Goal: Information Seeking & Learning: Learn about a topic

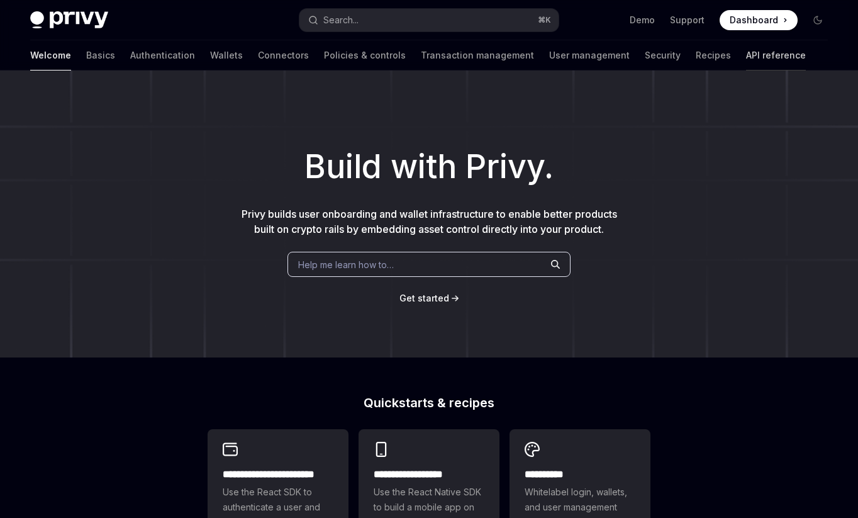
click at [746, 49] on link "API reference" at bounding box center [776, 55] width 60 height 30
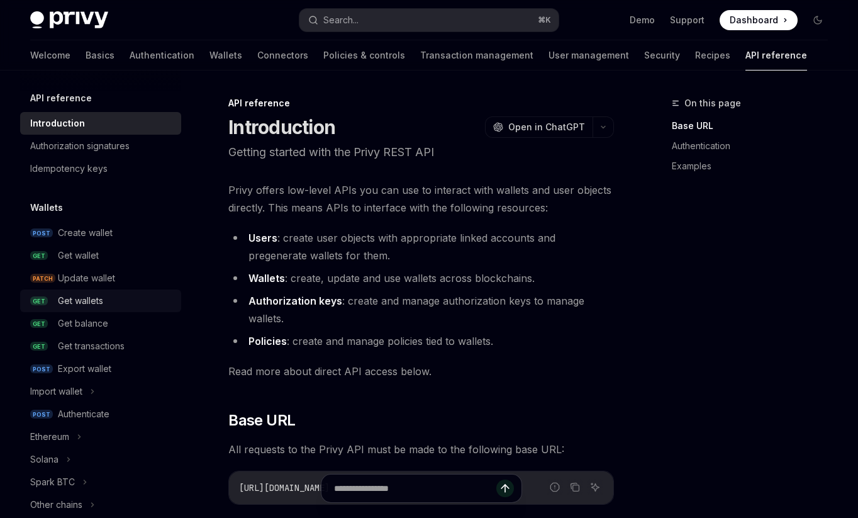
click at [90, 299] on div "Get wallets" at bounding box center [80, 300] width 45 height 15
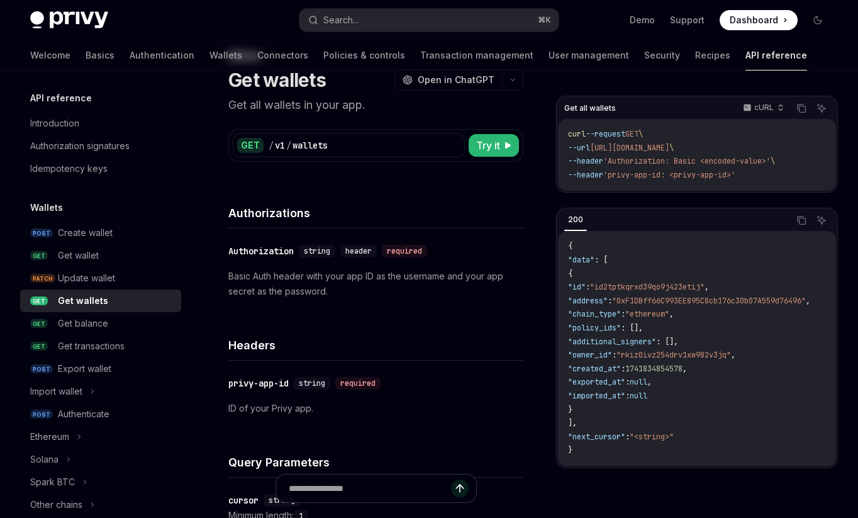
scroll to position [76, 0]
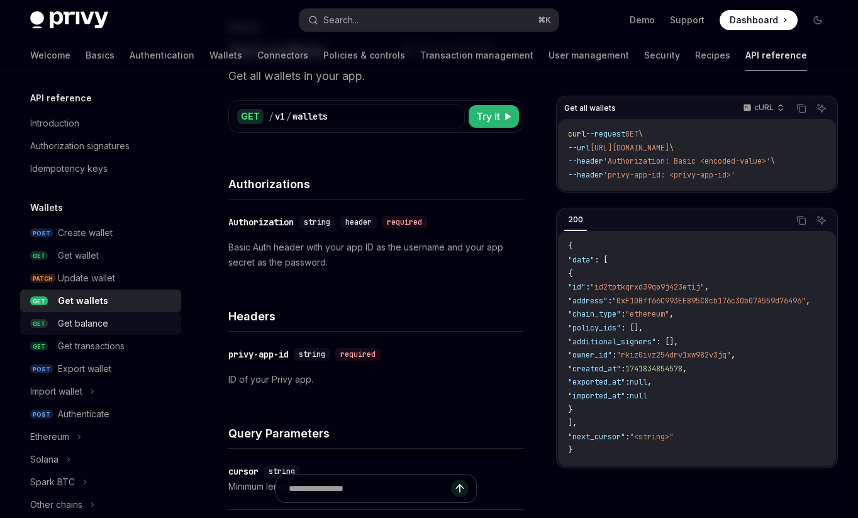
click at [82, 325] on div "Get balance" at bounding box center [83, 323] width 50 height 15
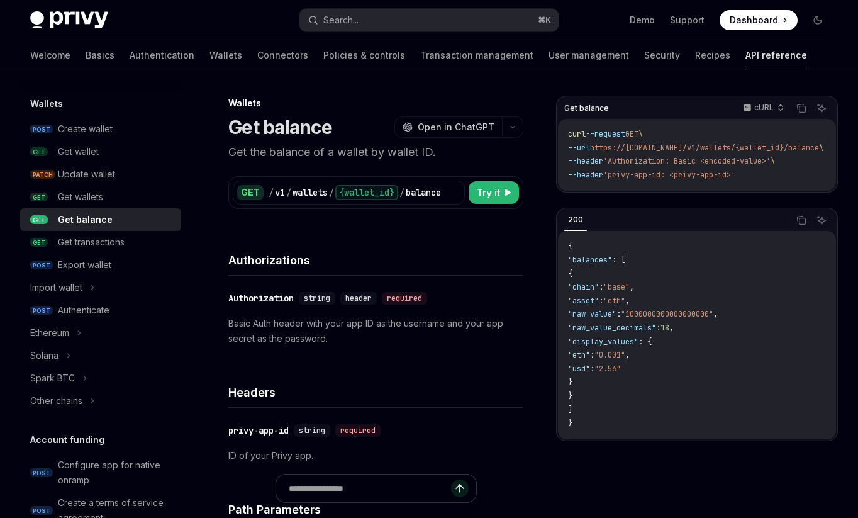
scroll to position [142, 0]
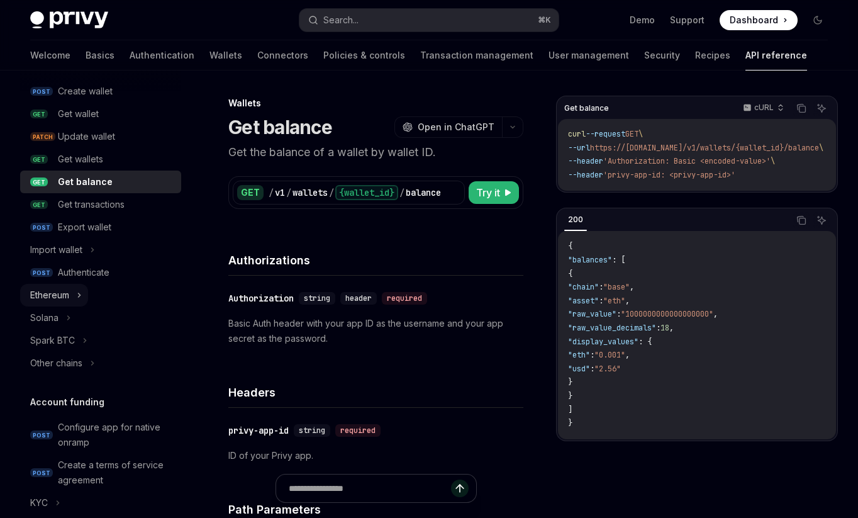
click at [69, 294] on div "Ethereum" at bounding box center [49, 295] width 39 height 15
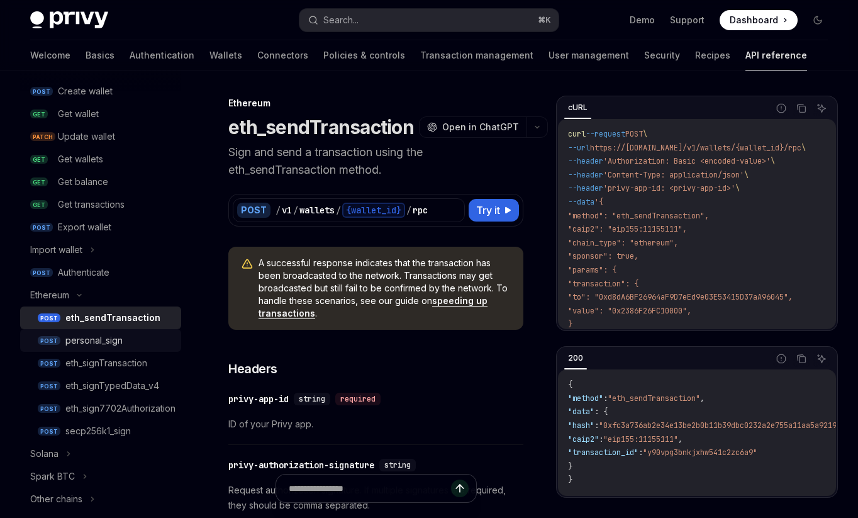
scroll to position [273, 0]
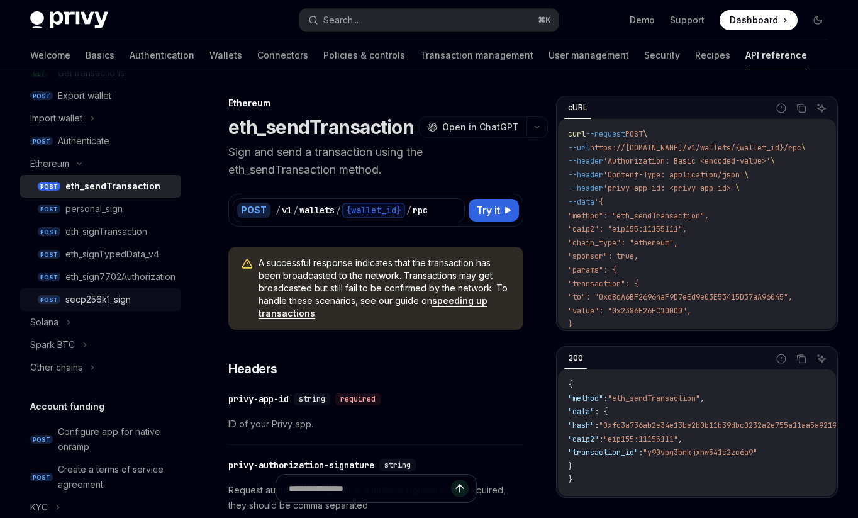
click at [101, 305] on div "secp256k1_sign" at bounding box center [97, 299] width 65 height 15
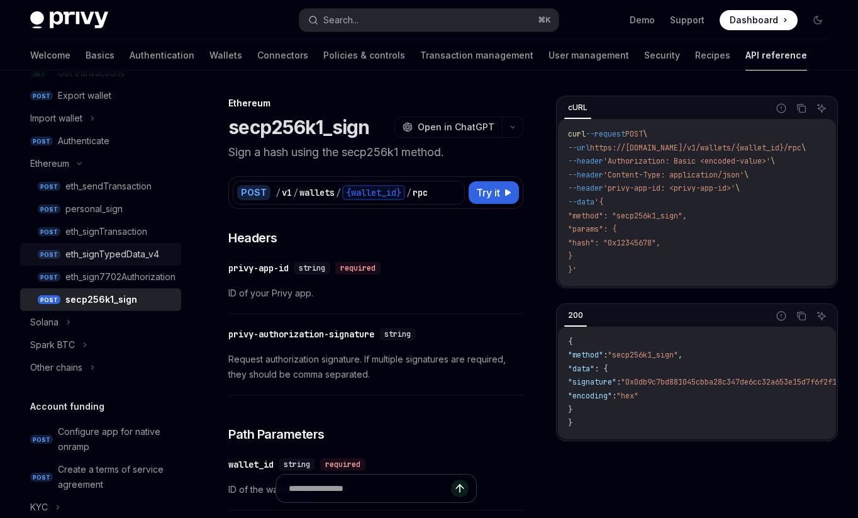
click at [108, 261] on div "eth_signTypedData_v4" at bounding box center [112, 254] width 94 height 15
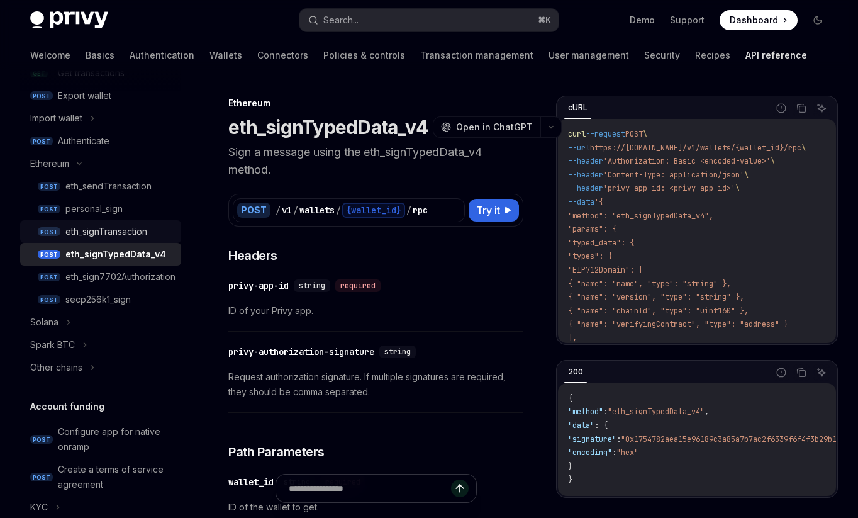
click at [104, 229] on div "eth_signTransaction" at bounding box center [106, 231] width 82 height 15
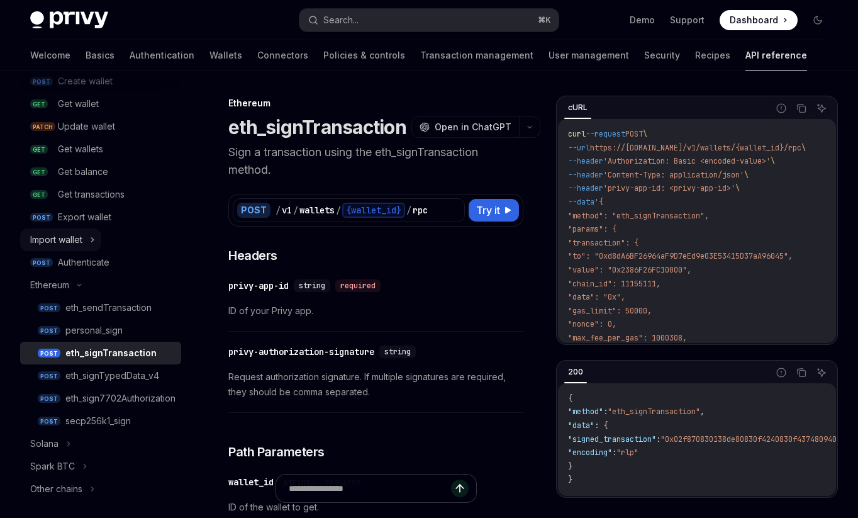
scroll to position [109, 0]
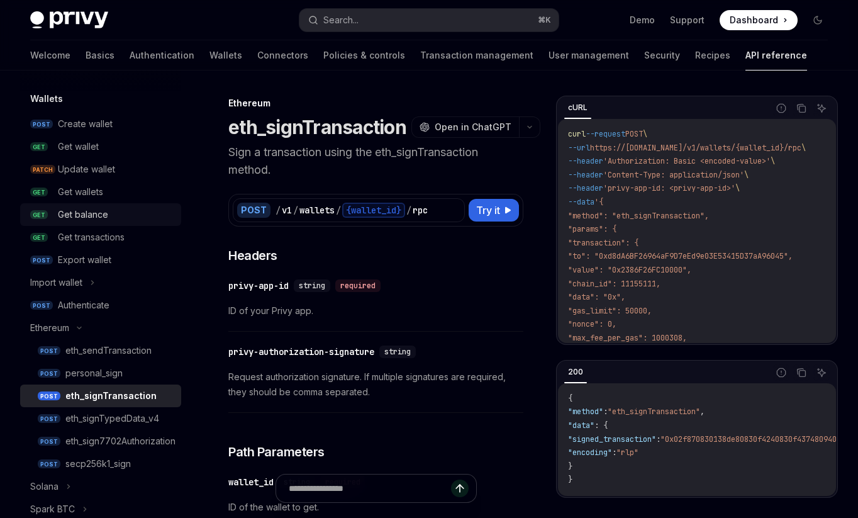
click at [89, 210] on div "Get balance" at bounding box center [83, 214] width 50 height 15
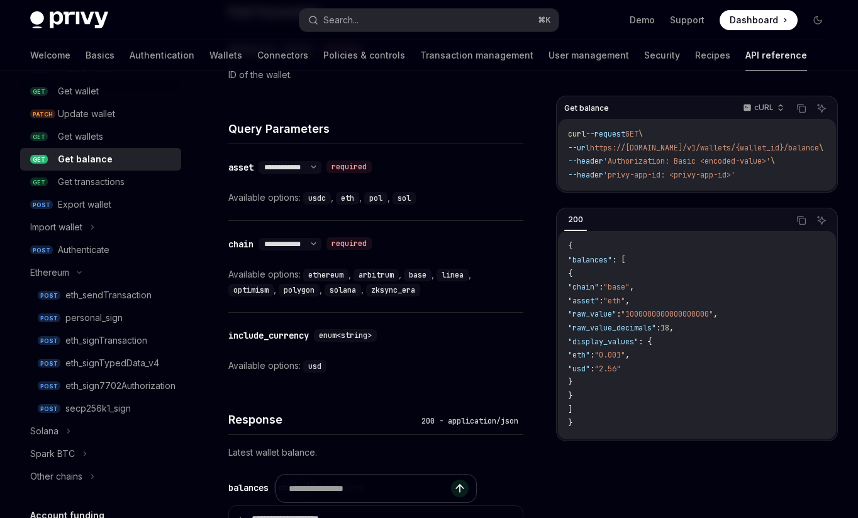
scroll to position [78, 0]
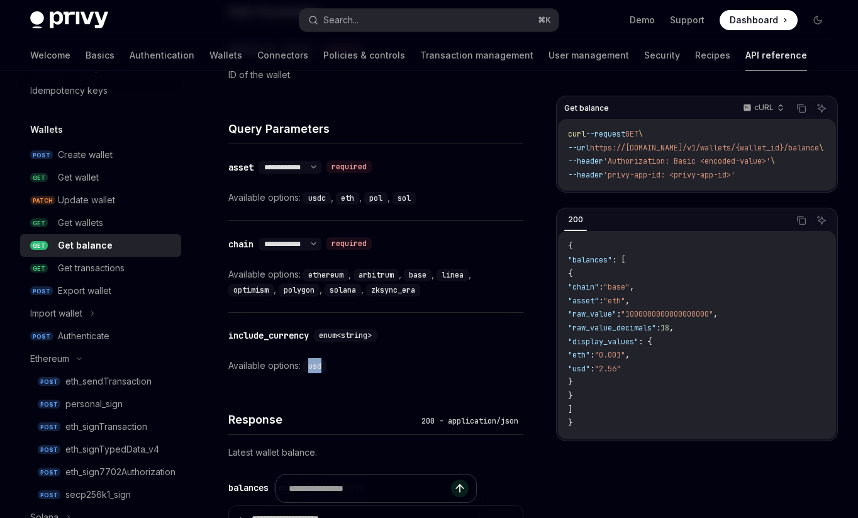
drag, startPoint x: 328, startPoint y: 369, endPoint x: 310, endPoint y: 366, distance: 18.5
click at [310, 366] on div "usd" at bounding box center [316, 365] width 26 height 15
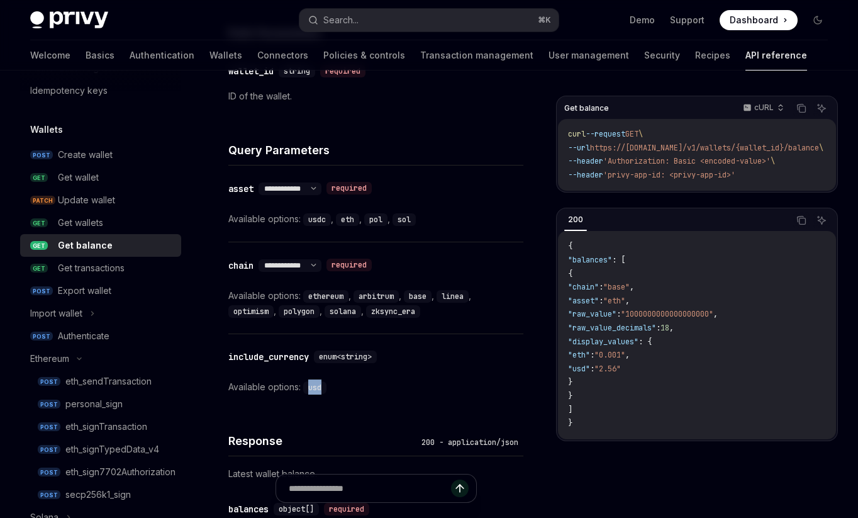
scroll to position [474, 0]
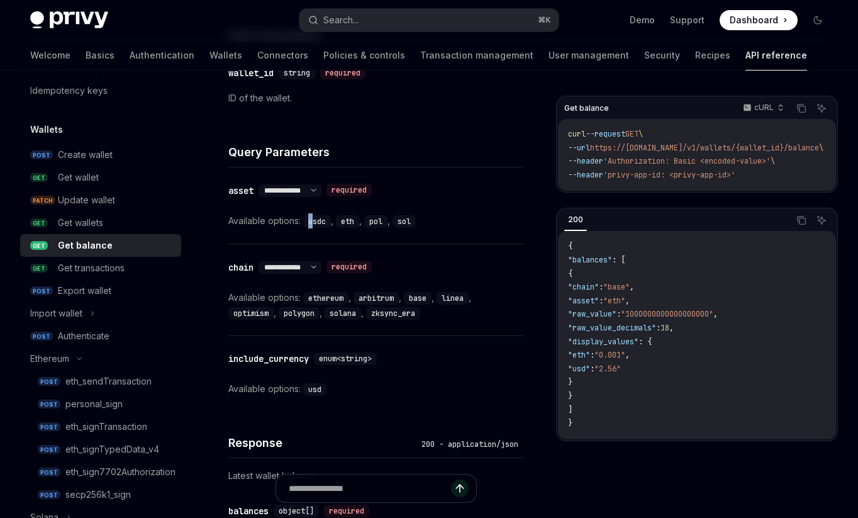
click at [313, 223] on code "usdc" at bounding box center [317, 221] width 28 height 13
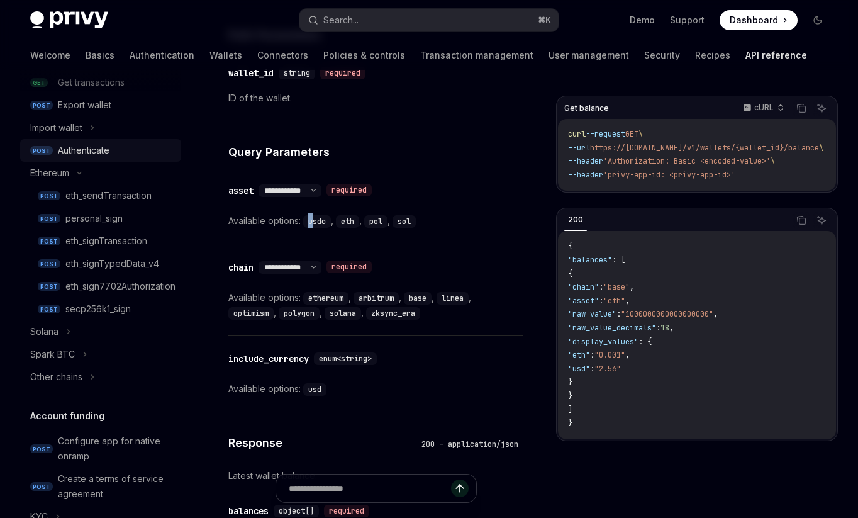
scroll to position [266, 0]
click at [86, 352] on icon at bounding box center [84, 352] width 5 height 15
type textarea "*"
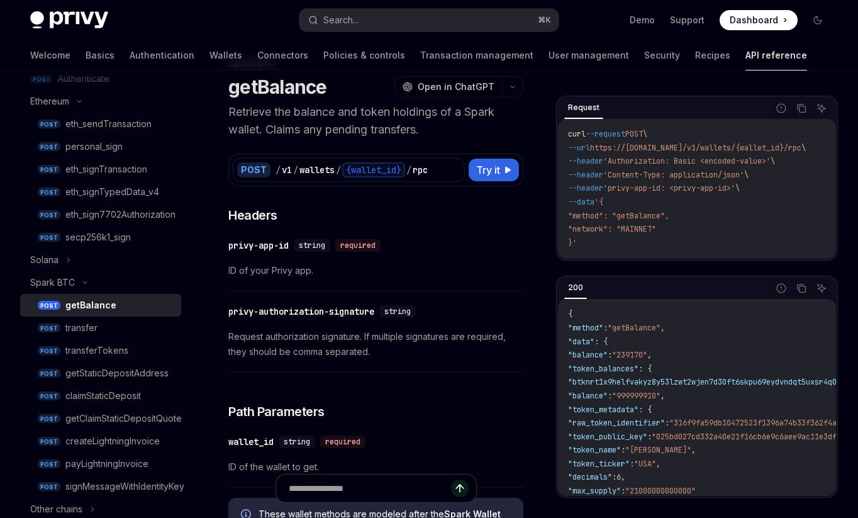
scroll to position [335, 0]
click at [79, 277] on button "Spark BTC" at bounding box center [57, 283] width 74 height 23
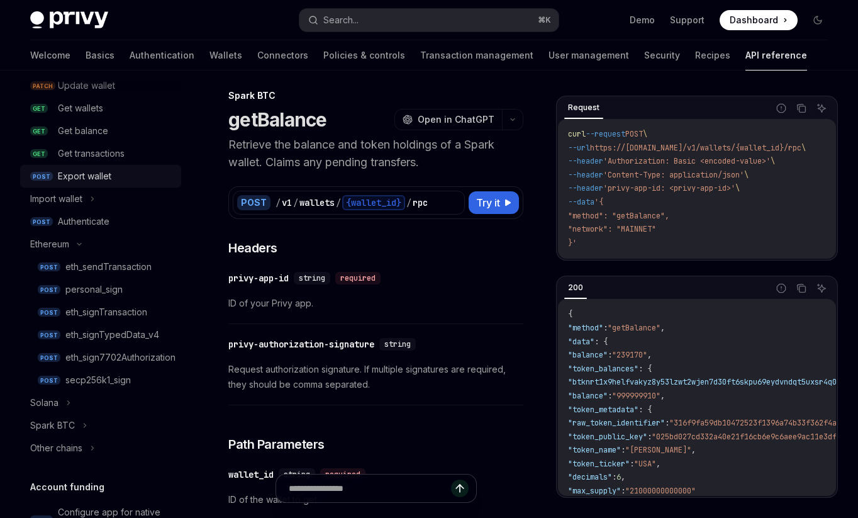
scroll to position [219, 0]
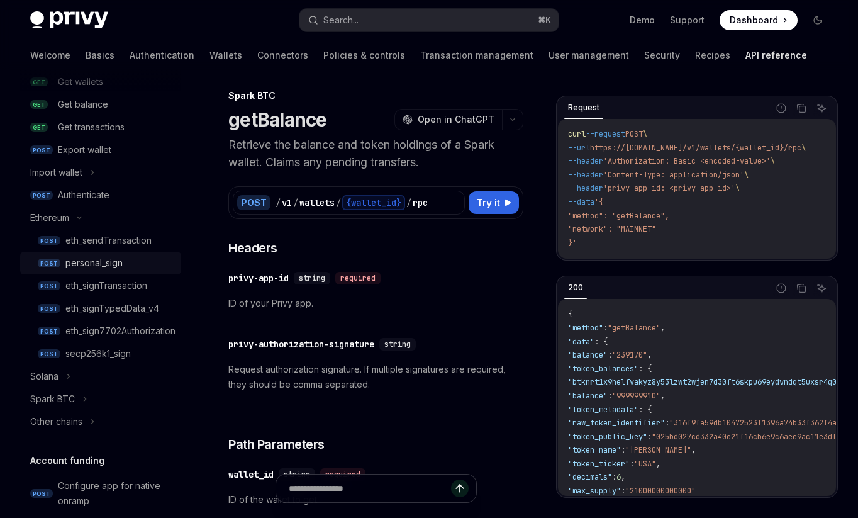
click at [125, 264] on div "personal_sign" at bounding box center [119, 262] width 108 height 15
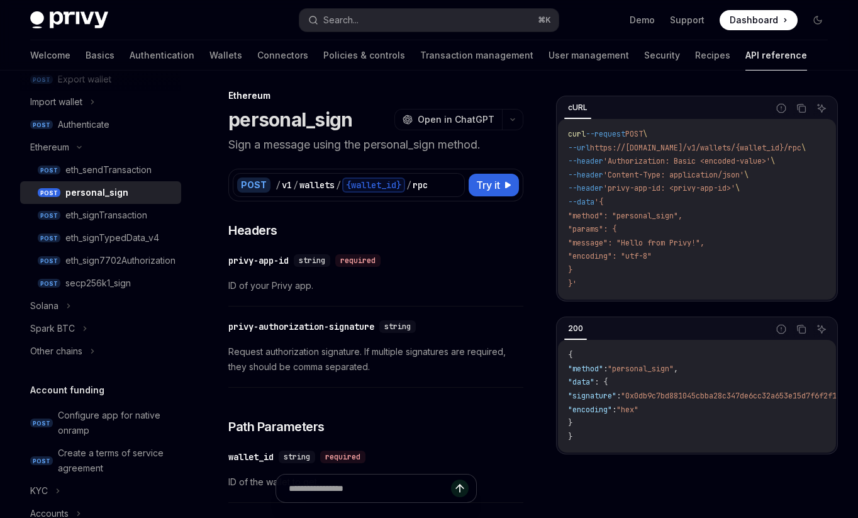
scroll to position [315, 0]
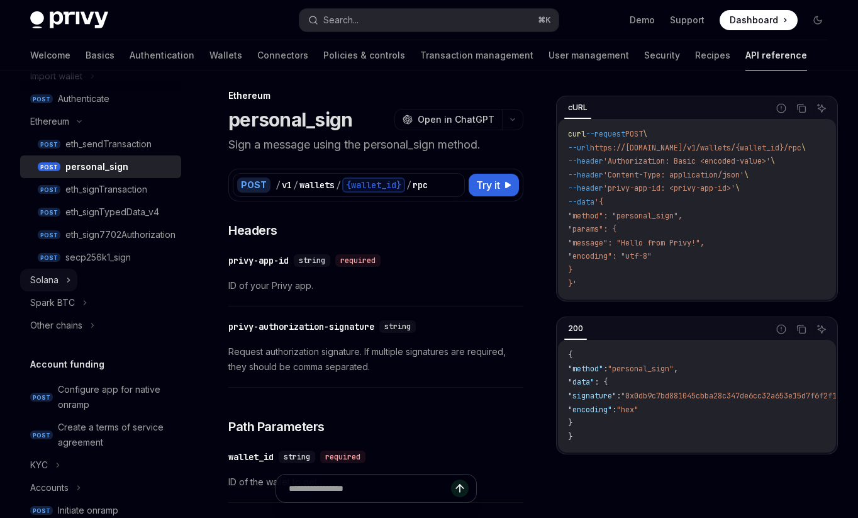
click at [60, 276] on button "Solana" at bounding box center [48, 280] width 57 height 23
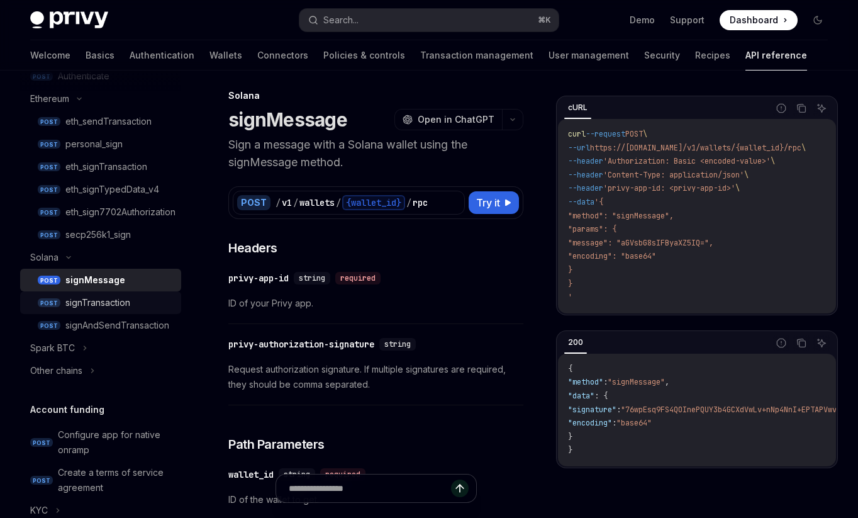
scroll to position [338, 0]
click at [73, 323] on div "signAndSendTransaction" at bounding box center [117, 324] width 104 height 15
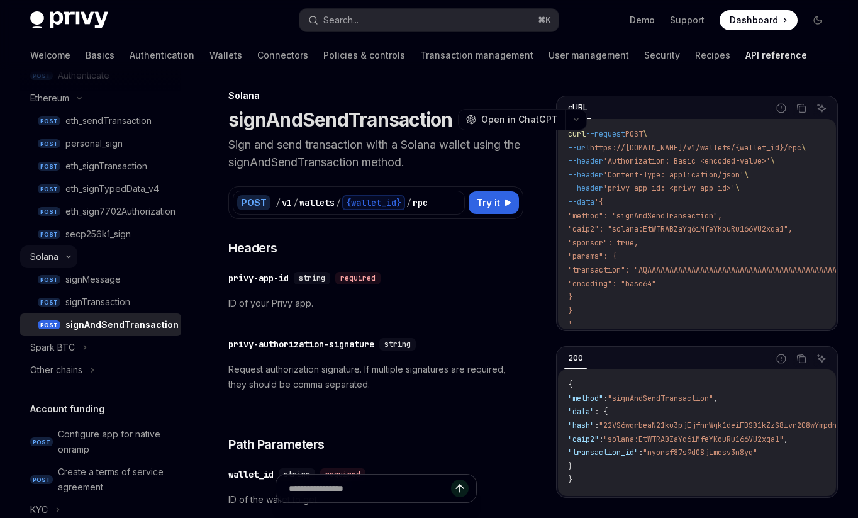
click at [62, 260] on button "Solana" at bounding box center [48, 256] width 57 height 23
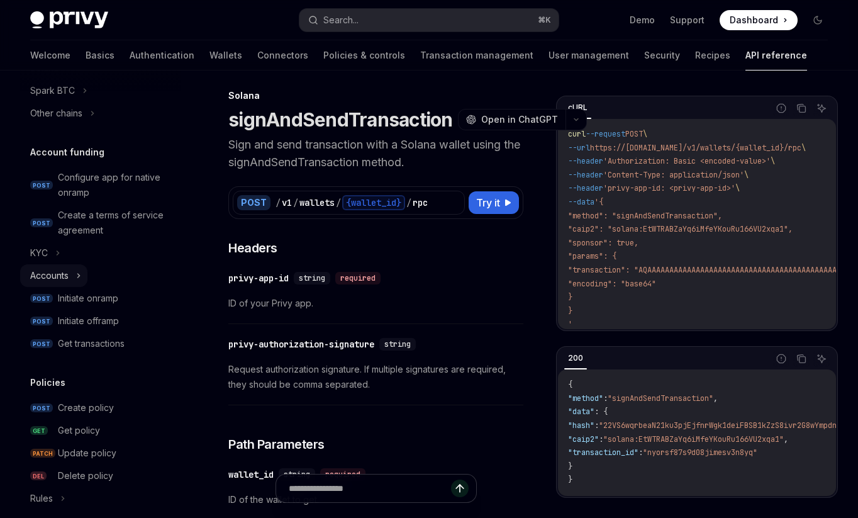
scroll to position [566, 0]
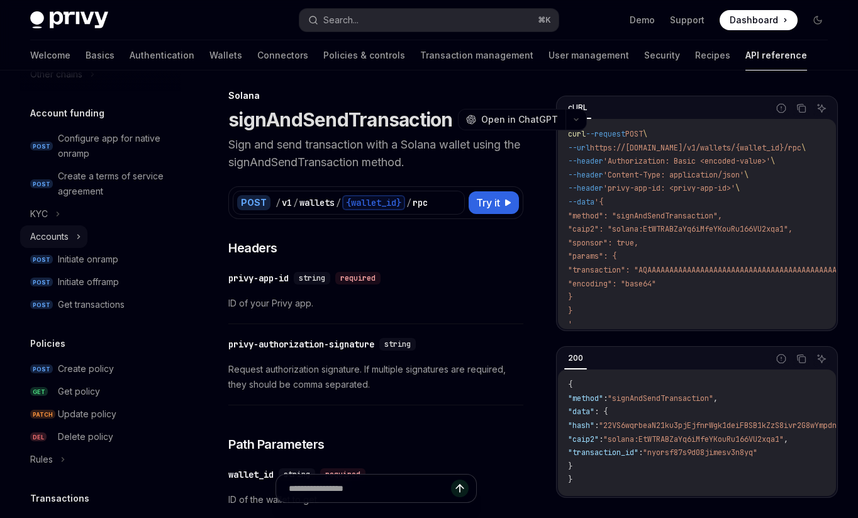
click at [71, 235] on button "Accounts" at bounding box center [53, 236] width 67 height 23
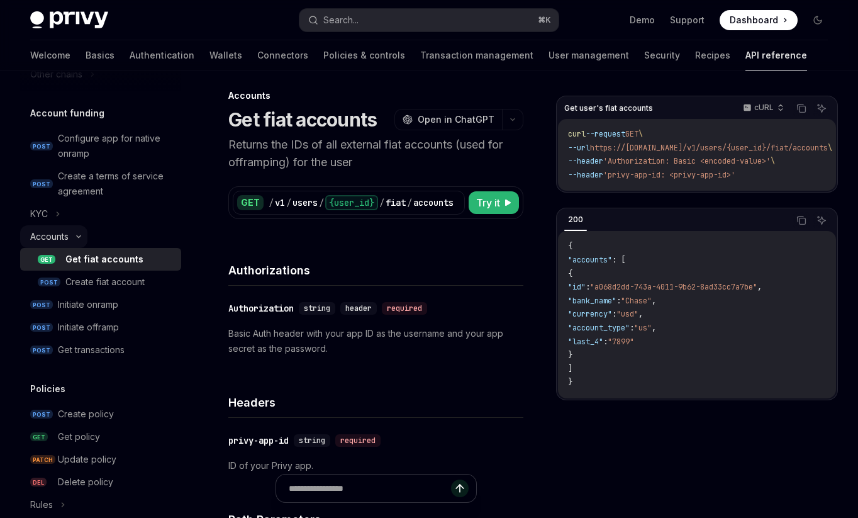
click at [71, 235] on button "Accounts" at bounding box center [53, 236] width 67 height 23
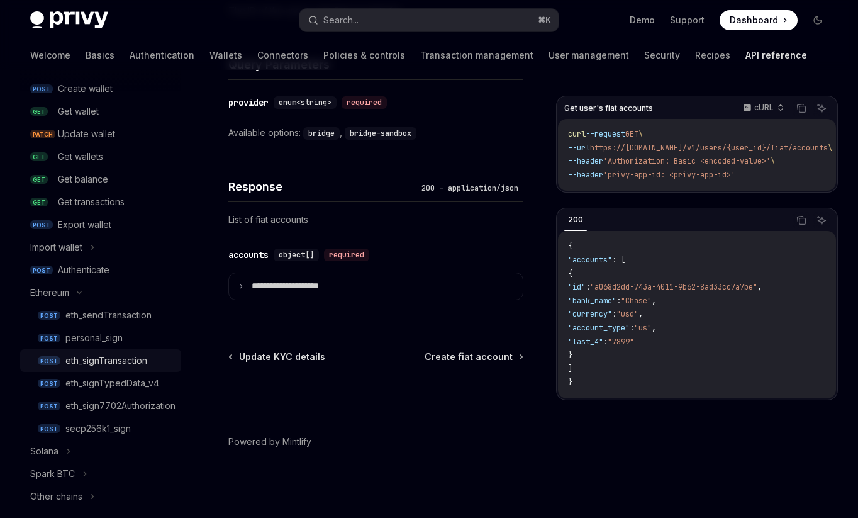
scroll to position [230, 0]
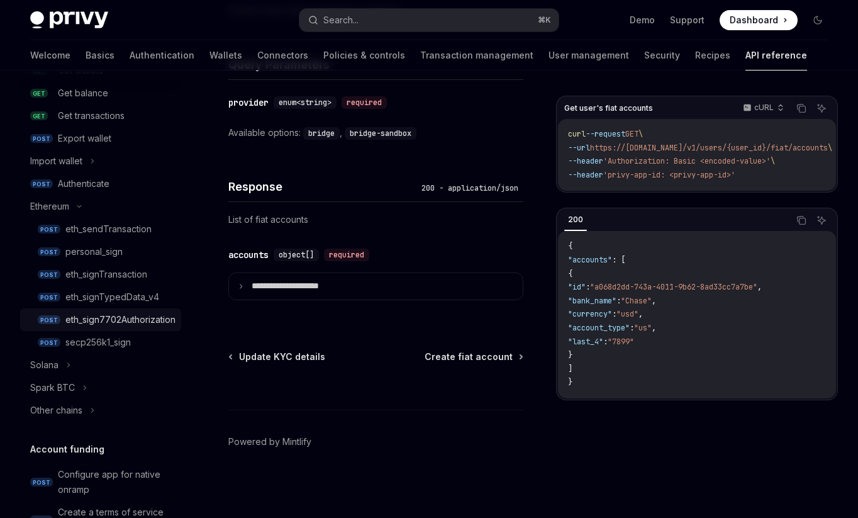
click at [99, 327] on link "POST eth_sign7702Authorization" at bounding box center [100, 319] width 161 height 23
type textarea "*"
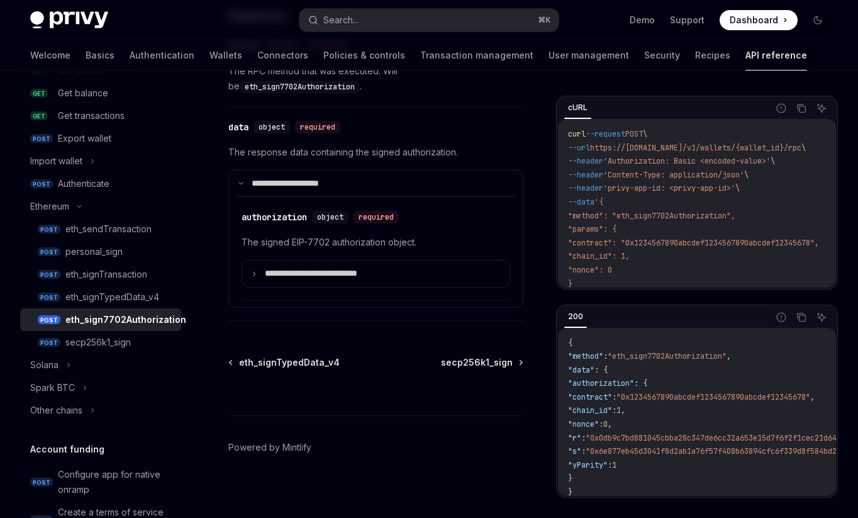
scroll to position [996, 0]
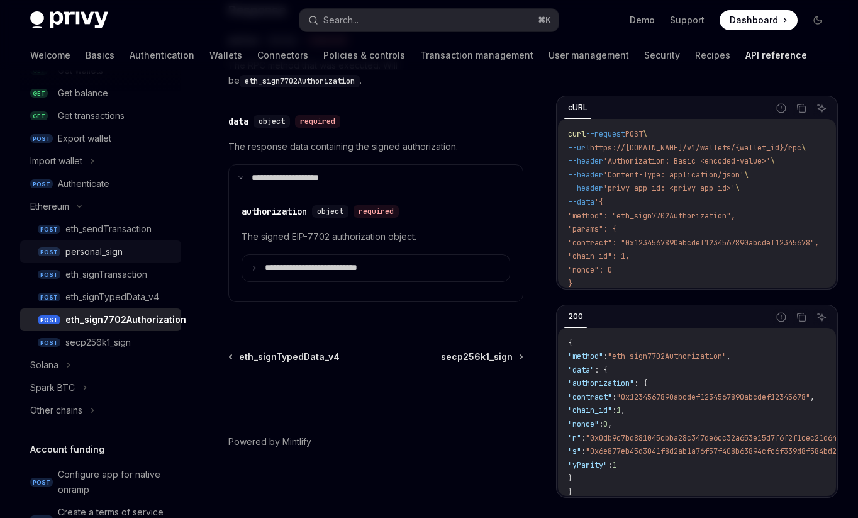
click at [96, 251] on div "personal_sign" at bounding box center [93, 251] width 57 height 15
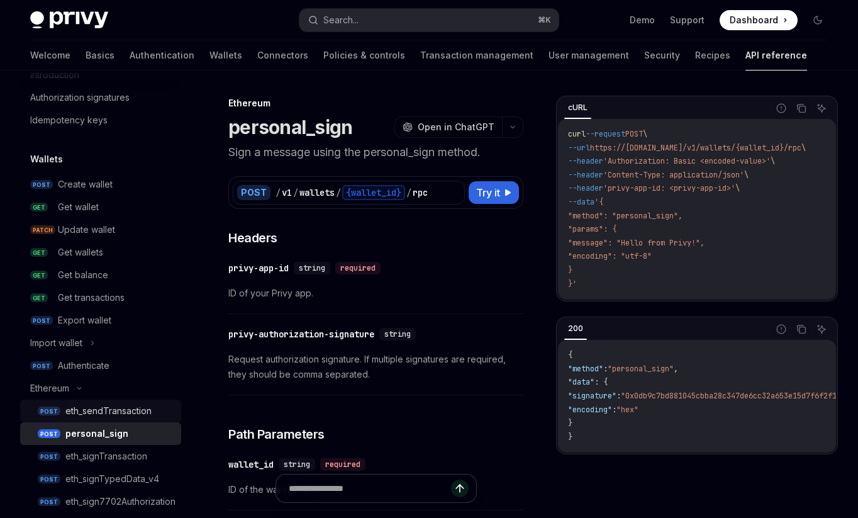
click at [86, 407] on div "eth_sendTransaction" at bounding box center [108, 410] width 86 height 15
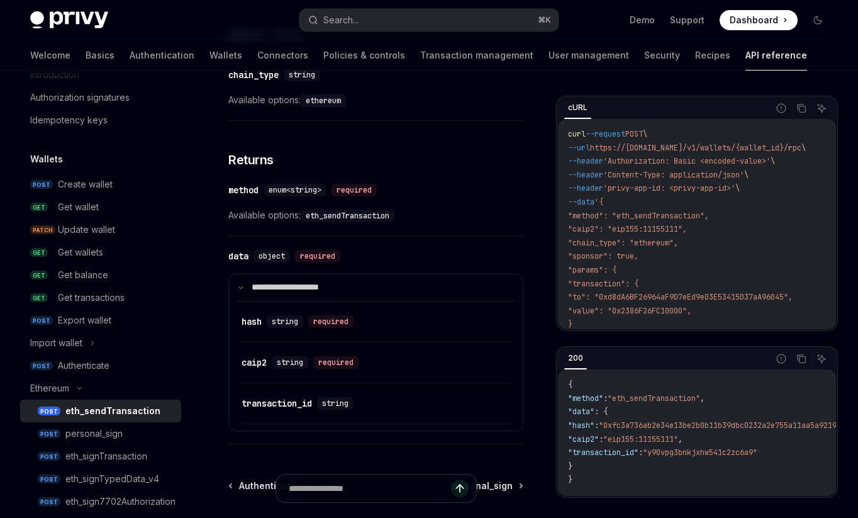
scroll to position [1482, 0]
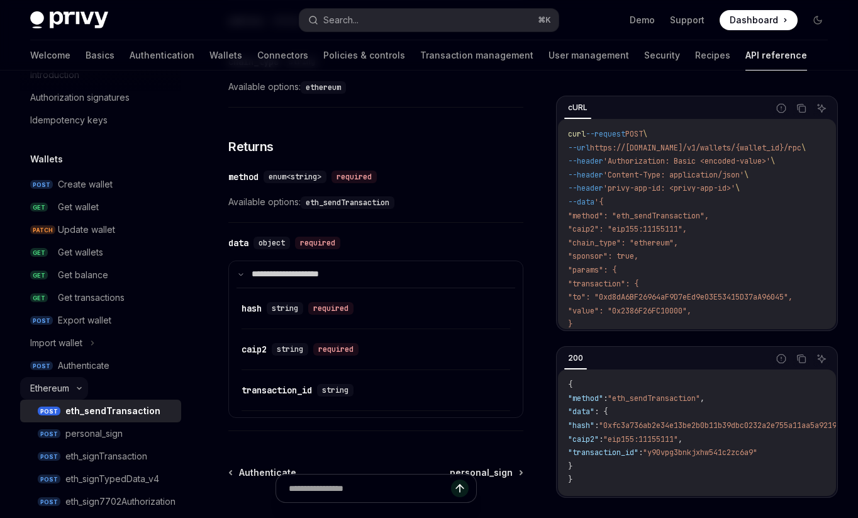
click at [74, 385] on button "Ethereum" at bounding box center [54, 388] width 68 height 23
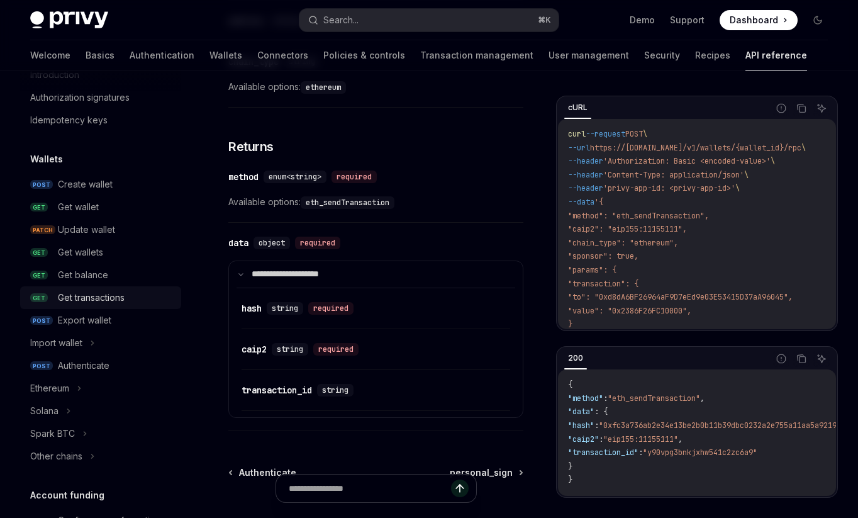
click at [96, 291] on div "Get transactions" at bounding box center [91, 297] width 67 height 15
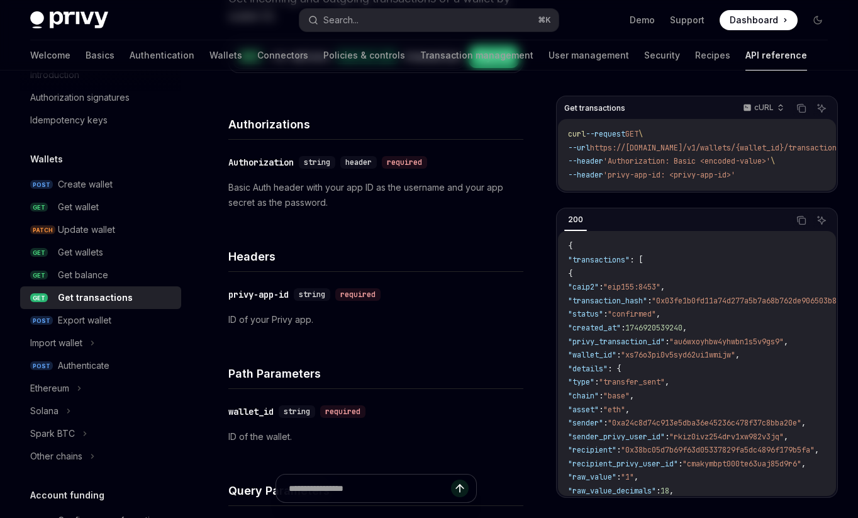
scroll to position [274, 0]
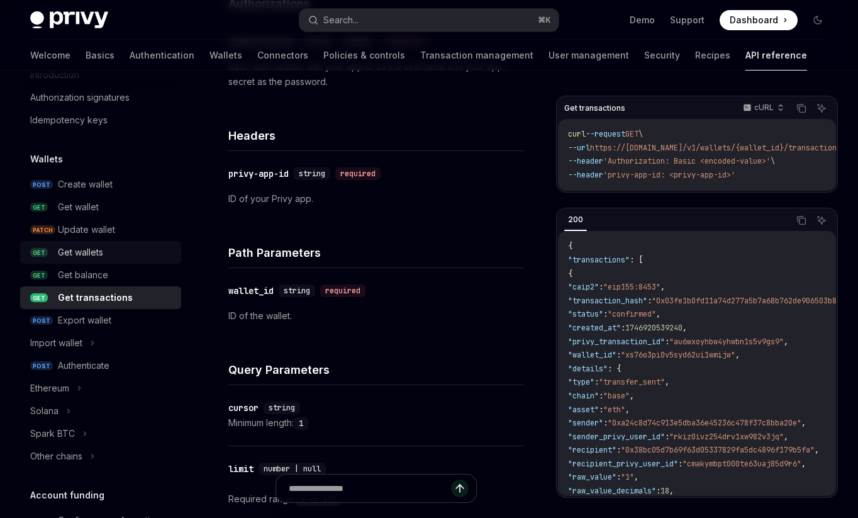
click at [74, 245] on div "Get wallets" at bounding box center [80, 252] width 45 height 15
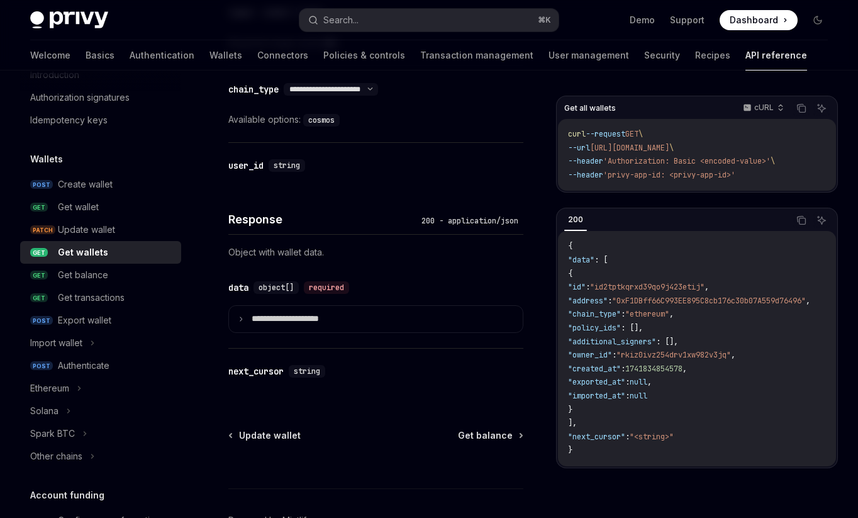
scroll to position [674, 0]
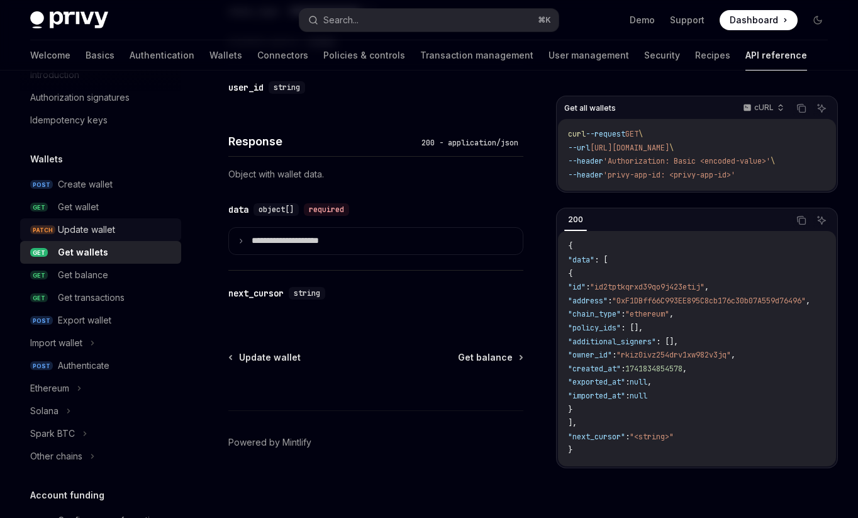
click at [98, 228] on div "Update wallet" at bounding box center [86, 229] width 57 height 15
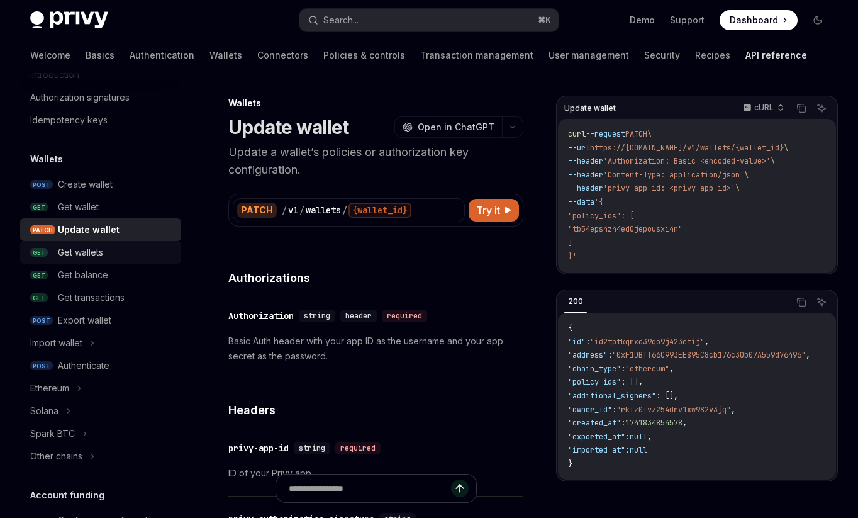
click at [91, 253] on div "Get wallets" at bounding box center [80, 252] width 45 height 15
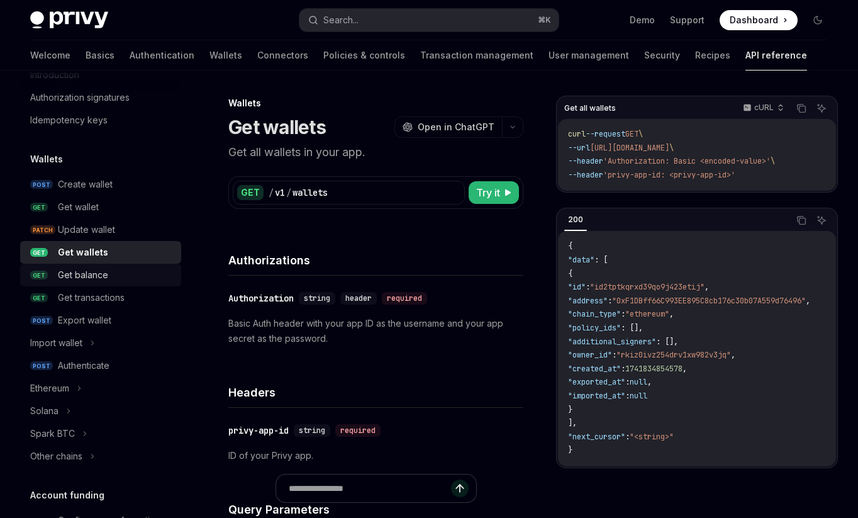
click at [106, 277] on div "Get balance" at bounding box center [83, 274] width 50 height 15
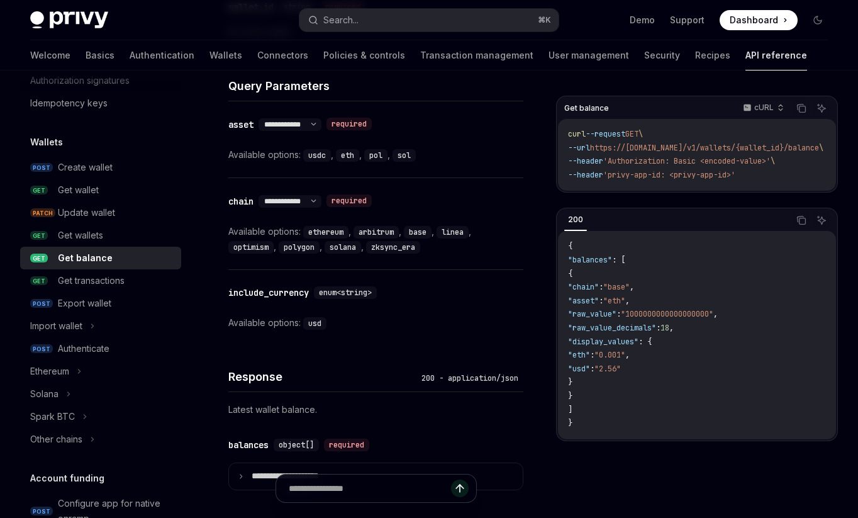
scroll to position [90, 0]
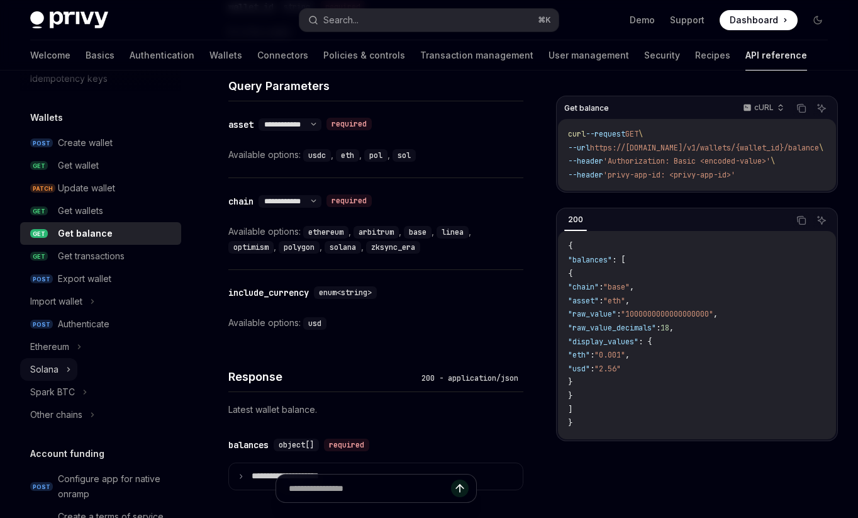
click at [67, 372] on icon at bounding box center [68, 369] width 5 height 15
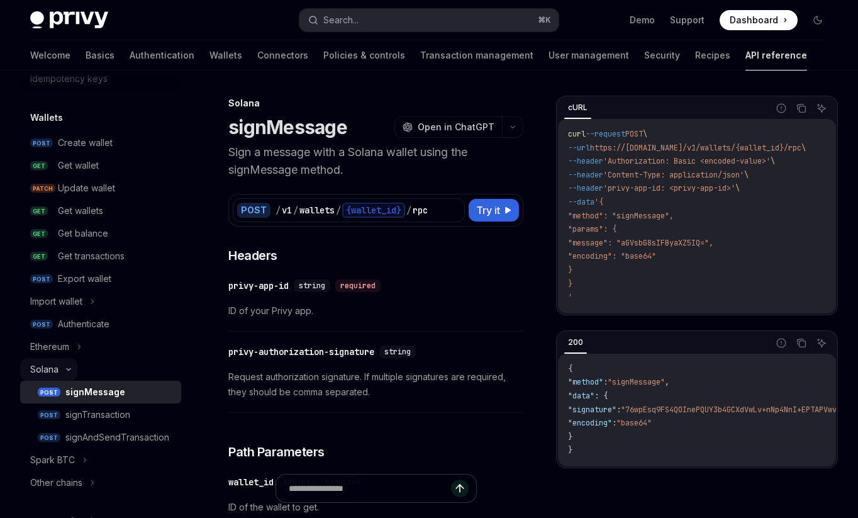
click at [67, 372] on button "Solana" at bounding box center [48, 369] width 57 height 23
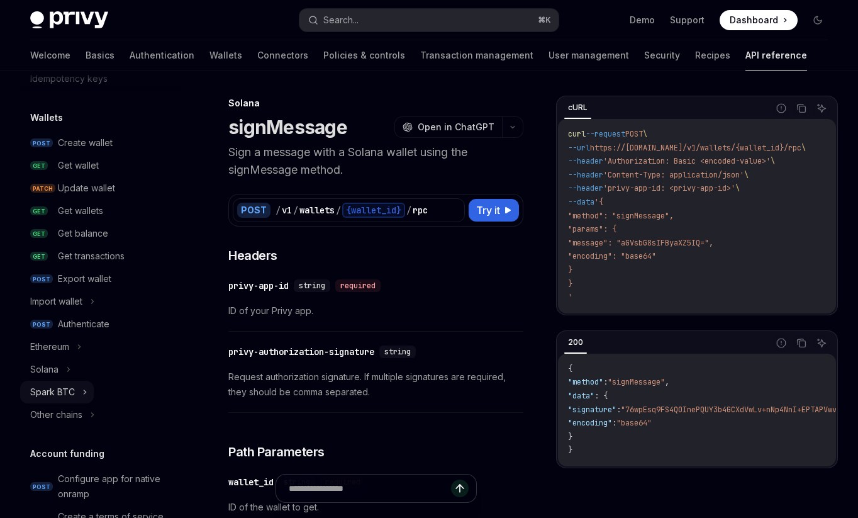
click at [70, 394] on div "Spark BTC" at bounding box center [52, 391] width 45 height 15
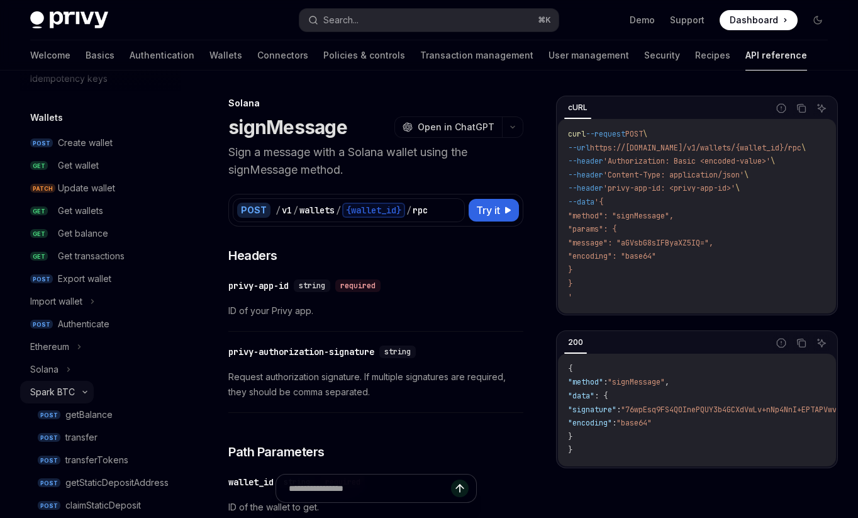
type textarea "*"
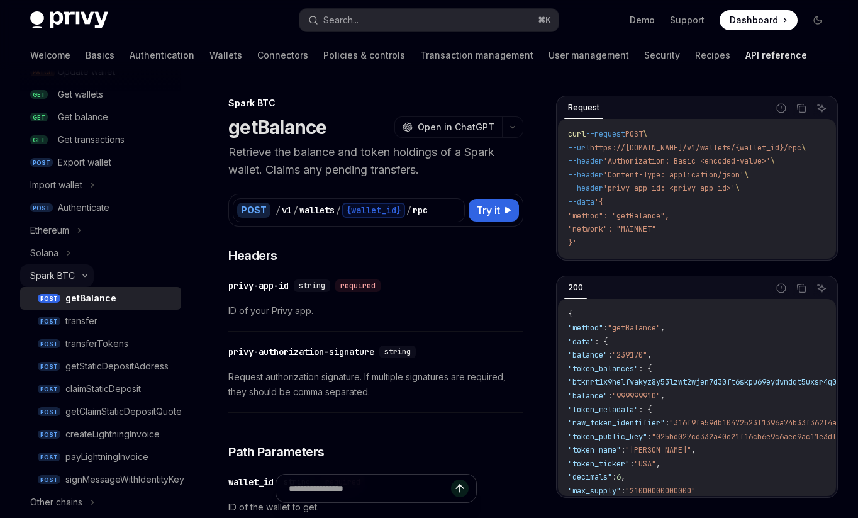
scroll to position [210, 0]
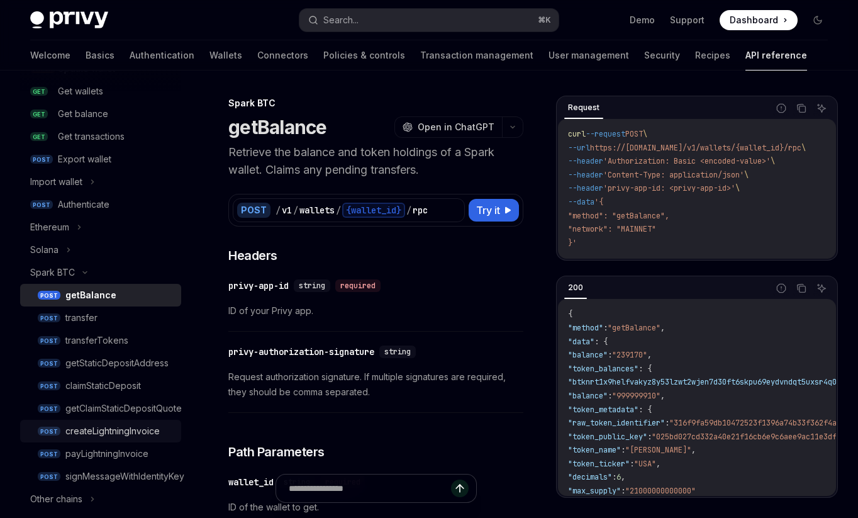
click at [100, 428] on div "createLightningInvoice" at bounding box center [112, 430] width 94 height 15
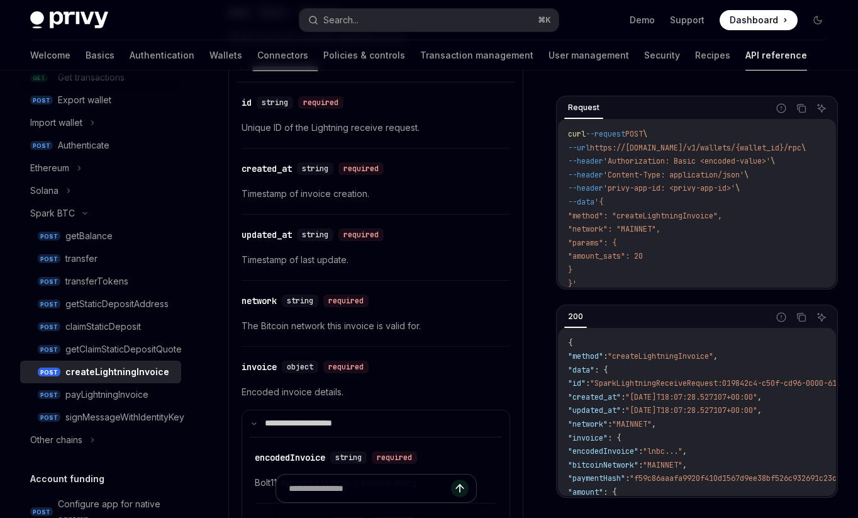
scroll to position [212, 0]
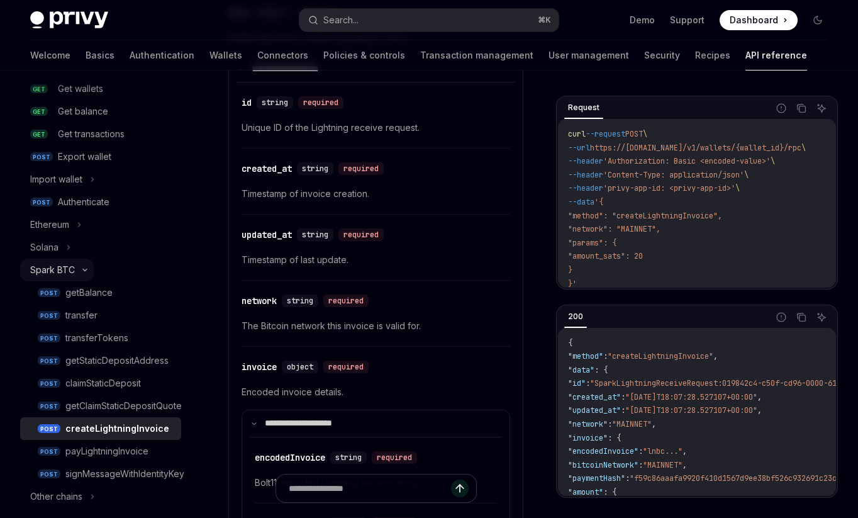
click at [81, 267] on icon at bounding box center [84, 269] width 15 height 5
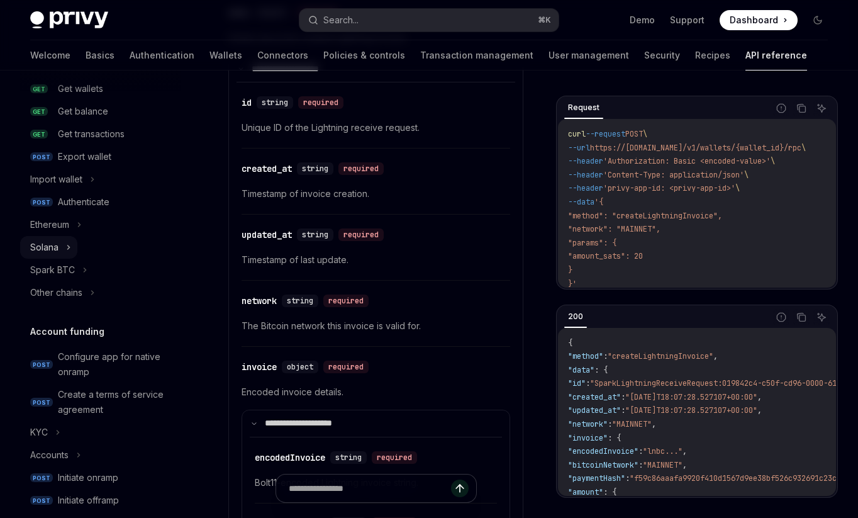
click at [70, 250] on icon at bounding box center [68, 247] width 5 height 15
type textarea "*"
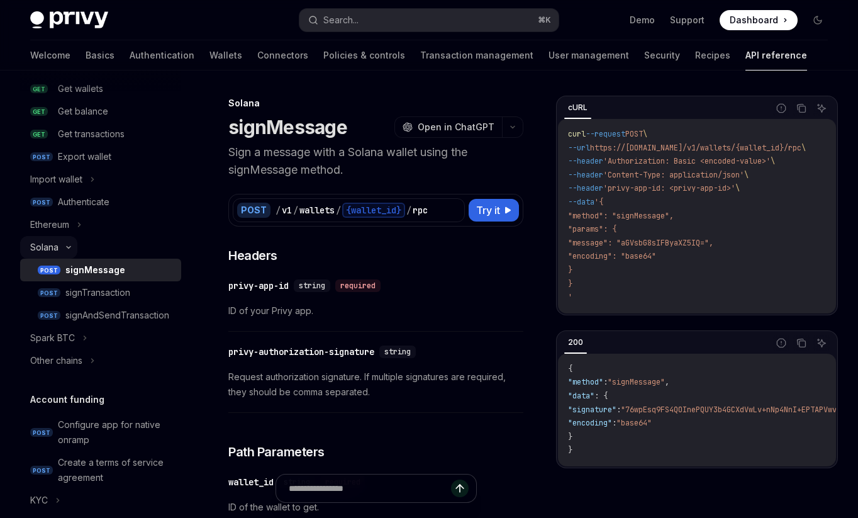
click at [70, 250] on button "Solana" at bounding box center [48, 247] width 57 height 23
